Goal: Task Accomplishment & Management: Manage account settings

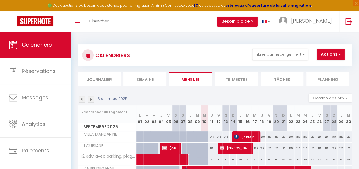
click at [305, 53] on button "Filtrer par hébergement" at bounding box center [280, 55] width 56 height 12
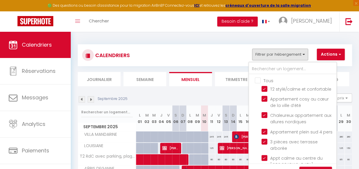
click at [257, 79] on input "Tous" at bounding box center [298, 80] width 87 height 6
checkbox input "false"
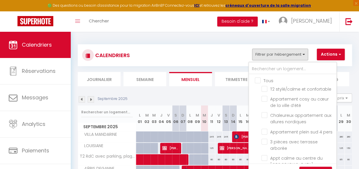
checkbox input "false"
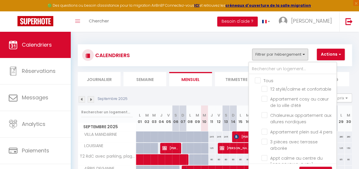
checkbox input "false"
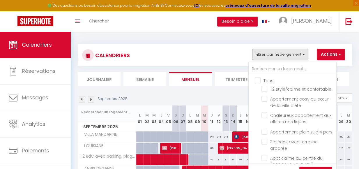
checkbox input "false"
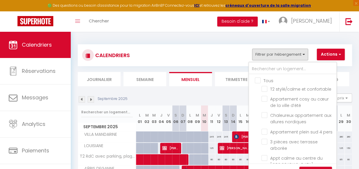
checkbox input "false"
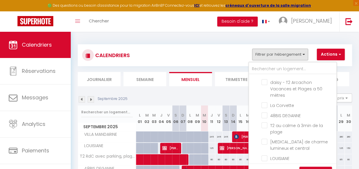
scroll to position [204, 0]
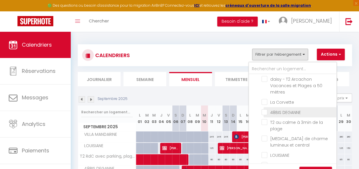
click at [266, 115] on input "48BIS DEGANNE" at bounding box center [298, 112] width 73 height 6
checkbox input "true"
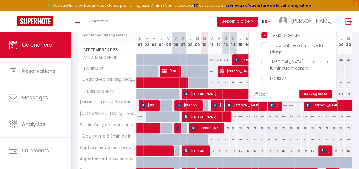
click at [315, 92] on link "Sauvegarder" at bounding box center [315, 94] width 33 height 9
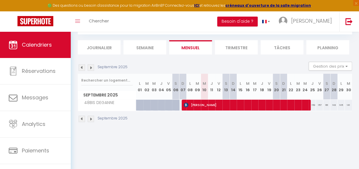
click at [83, 68] on img at bounding box center [82, 67] width 6 height 6
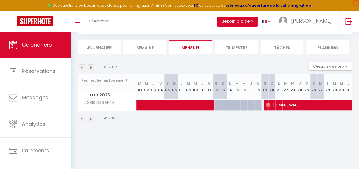
click at [82, 68] on img at bounding box center [82, 67] width 6 height 6
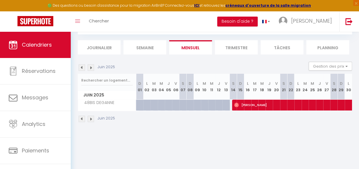
click at [82, 68] on img at bounding box center [82, 67] width 6 height 6
select select
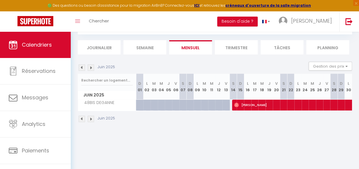
select select
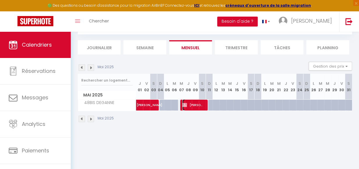
click at [198, 108] on span "[PERSON_NAME]" at bounding box center [193, 104] width 22 height 11
select select "OK"
select select "KO"
select select "0"
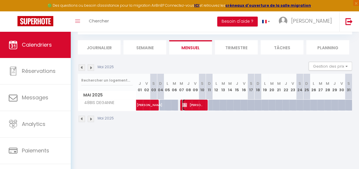
select select "0"
select select
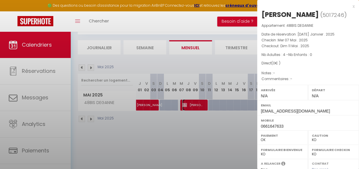
select select "11213"
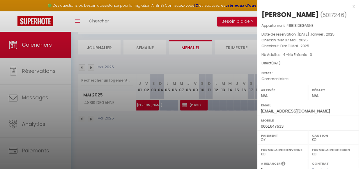
click at [350, 5] on div "x" at bounding box center [306, 6] width 98 height 7
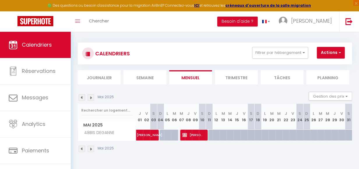
scroll to position [0, 0]
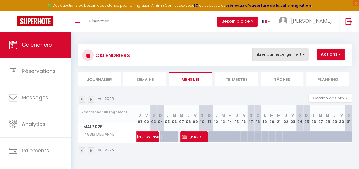
click at [304, 56] on button "Filtrer par hébergement" at bounding box center [280, 55] width 56 height 12
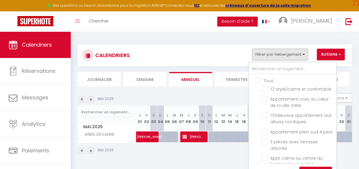
click at [256, 80] on input "Tous" at bounding box center [298, 80] width 87 height 6
checkbox input "true"
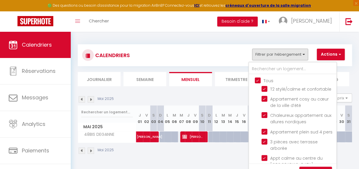
checkbox input "true"
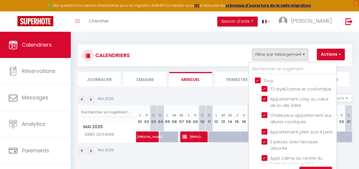
checkbox input "true"
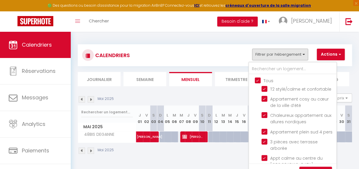
checkbox input "true"
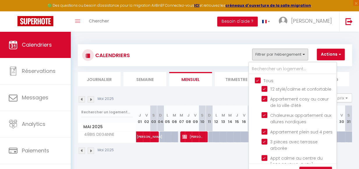
checkbox input "true"
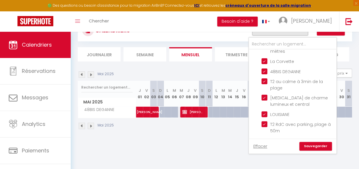
scroll to position [30, 0]
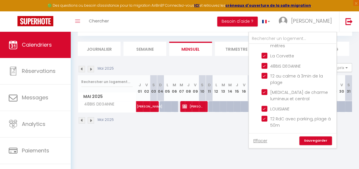
click at [326, 139] on link "Sauvegarder" at bounding box center [315, 140] width 33 height 9
